Goal: Book appointment/travel/reservation

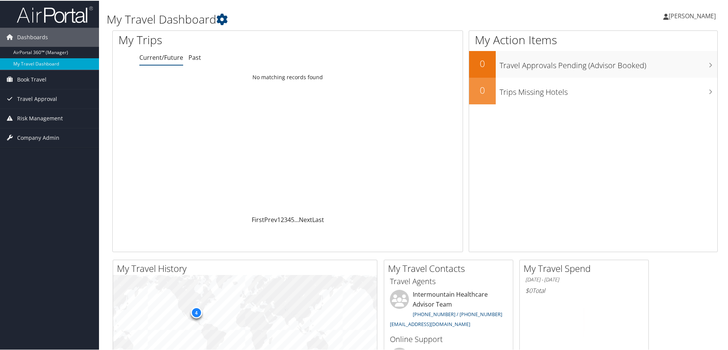
click at [705, 13] on span "[PERSON_NAME]" at bounding box center [692, 15] width 47 height 8
click at [60, 77] on link "Book Travel" at bounding box center [49, 78] width 99 height 19
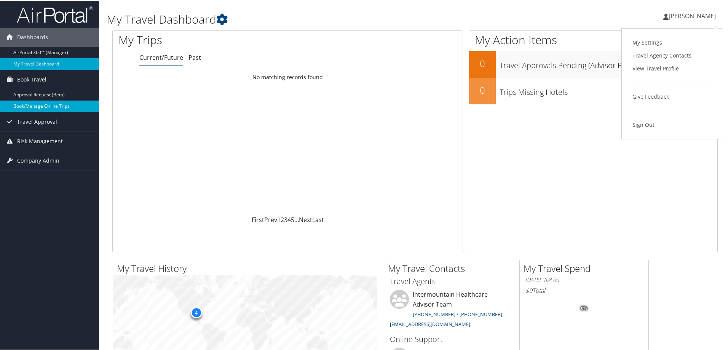
click at [53, 103] on link "Book/Manage Online Trips" at bounding box center [49, 105] width 99 height 11
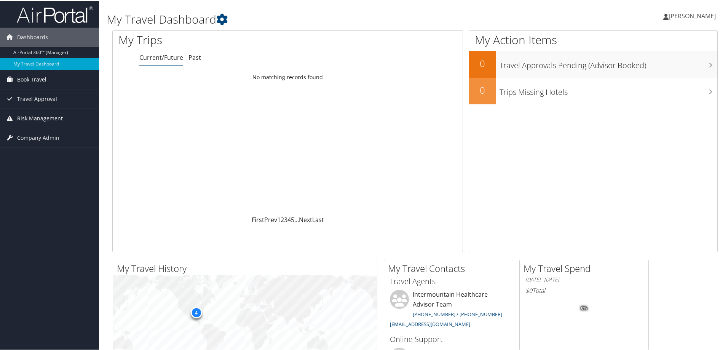
click at [36, 79] on span "Book Travel" at bounding box center [31, 78] width 29 height 19
